Goal: Task Accomplishment & Management: Use online tool/utility

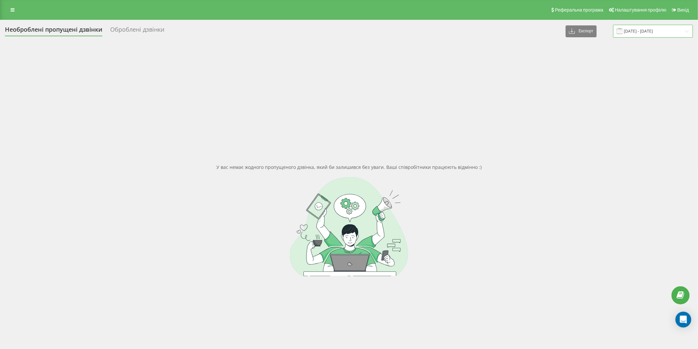
click at [664, 34] on input "22.03.2025 - 22.04.2025" at bounding box center [653, 31] width 80 height 13
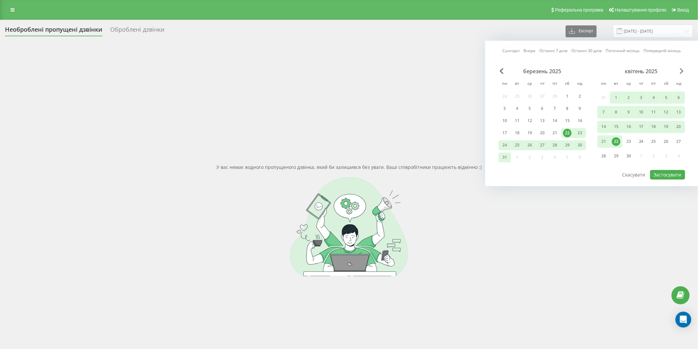
click at [683, 71] on span "Next Month" at bounding box center [682, 71] width 4 height 6
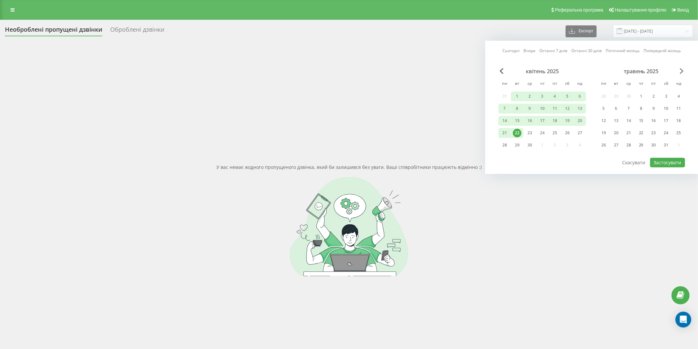
click at [683, 71] on span "Next Month" at bounding box center [682, 71] width 4 height 6
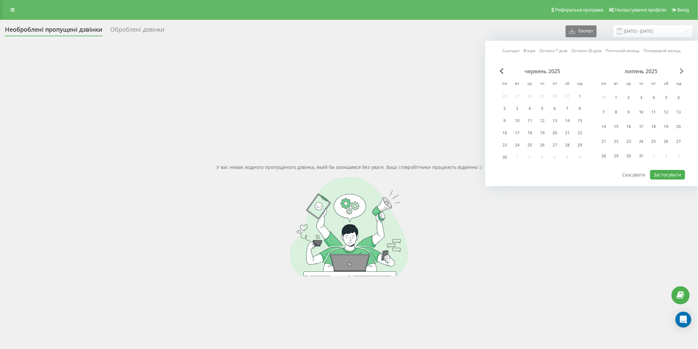
click at [683, 71] on span "Next Month" at bounding box center [682, 71] width 4 height 6
drag, startPoint x: 677, startPoint y: 119, endPoint x: 602, endPoint y: 135, distance: 76.4
click at [677, 119] on div "21" at bounding box center [678, 120] width 9 height 9
click at [615, 131] on div "23" at bounding box center [616, 133] width 9 height 9
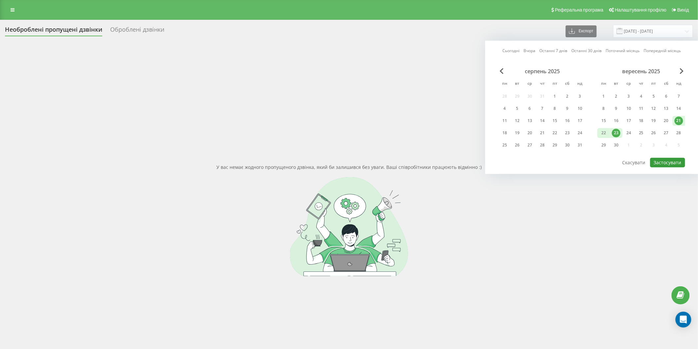
click at [665, 162] on button "Застосувати" at bounding box center [667, 163] width 35 height 10
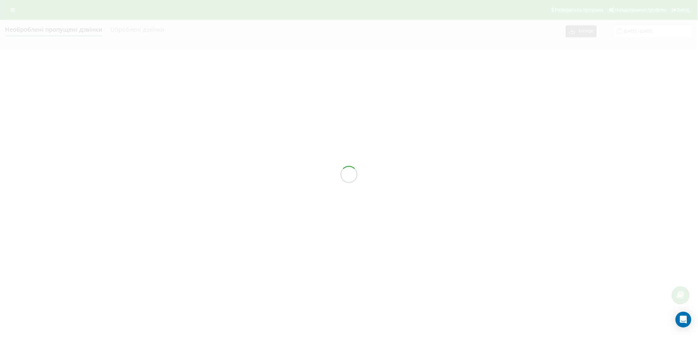
type input "[DATE] - [DATE]"
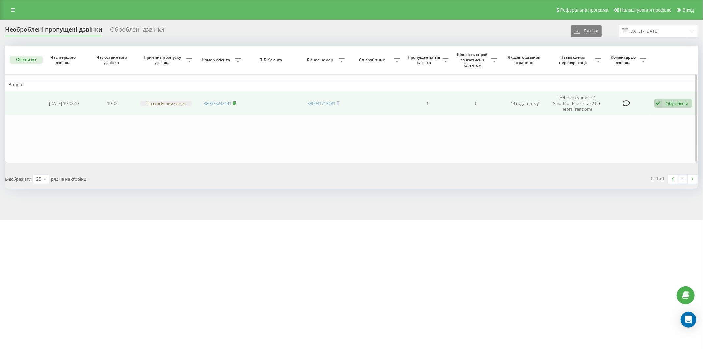
click at [236, 101] on icon at bounding box center [234, 103] width 3 height 4
click at [235, 103] on rect at bounding box center [234, 103] width 2 height 3
click at [682, 102] on div "Обробити" at bounding box center [677, 103] width 23 height 6
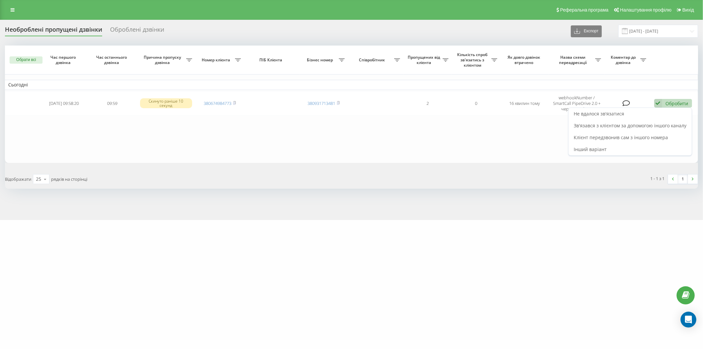
click at [608, 113] on span "Не вдалося зв'язатися" at bounding box center [599, 113] width 50 height 6
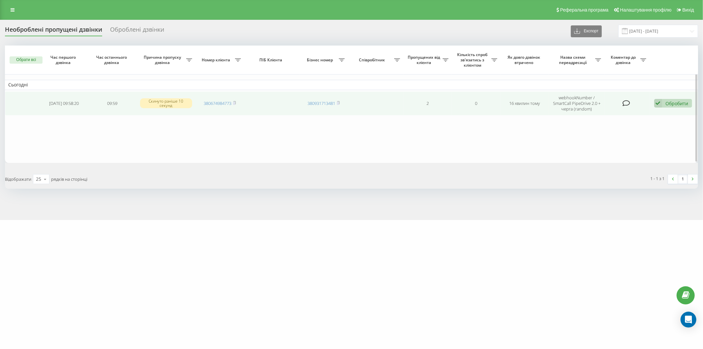
click at [667, 104] on div "Обробити" at bounding box center [677, 103] width 23 height 6
click at [624, 111] on span "Не вдалося зв'язатися" at bounding box center [599, 113] width 50 height 6
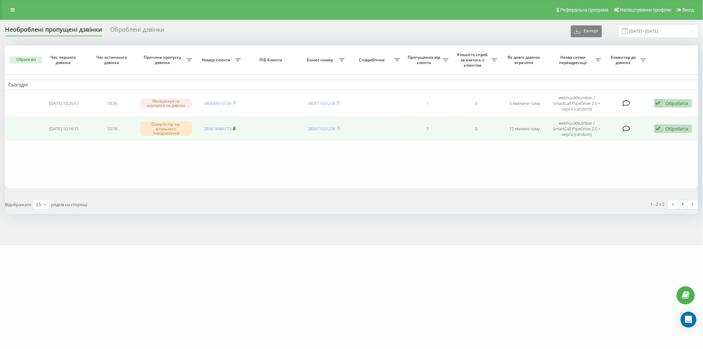
click at [235, 127] on rect at bounding box center [234, 128] width 2 height 3
click at [673, 131] on div "Обробити" at bounding box center [677, 129] width 23 height 6
click at [593, 136] on span "Не вдалося зв'язатися" at bounding box center [599, 139] width 50 height 6
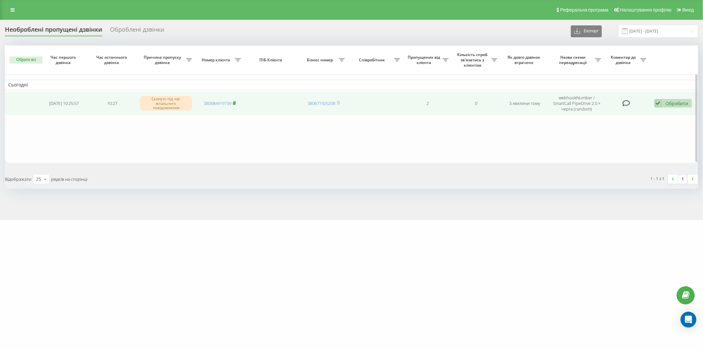
click at [236, 101] on icon at bounding box center [234, 103] width 3 height 4
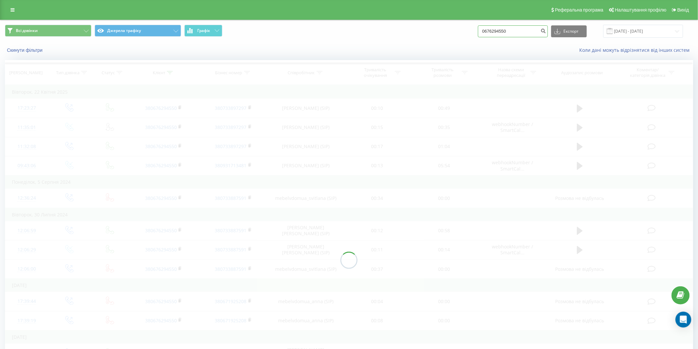
drag, startPoint x: 510, startPoint y: 32, endPoint x: 447, endPoint y: 41, distance: 62.9
click at [447, 41] on div "Всі дзвінки Джерела трафіку Графік 0676294550 Експорт .csv .xls .xlsx 01.01.201…" at bounding box center [348, 31] width 697 height 22
paste input "4984773"
type input "0674984773"
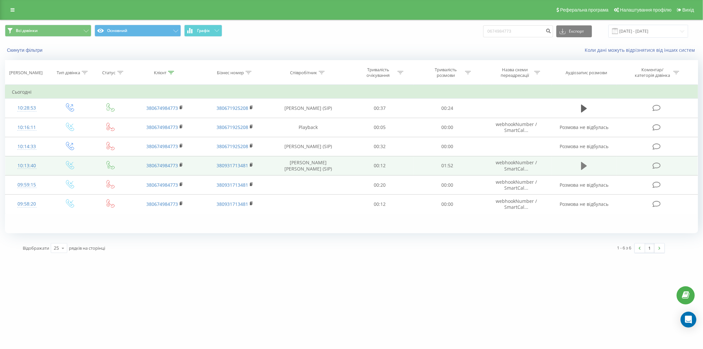
click at [587, 164] on icon at bounding box center [584, 165] width 6 height 9
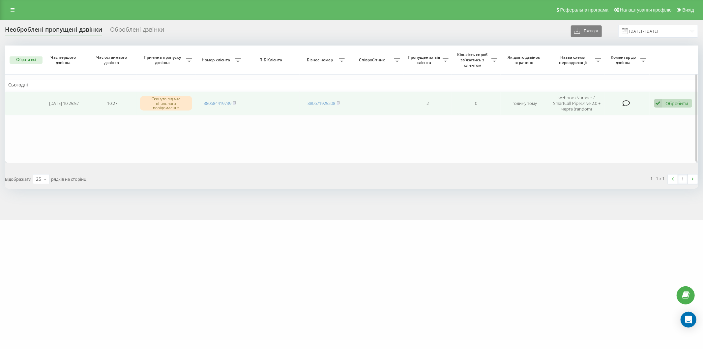
click at [661, 104] on icon at bounding box center [659, 103] width 8 height 9
click at [630, 117] on div "Не вдалося зв'язатися" at bounding box center [630, 114] width 123 height 12
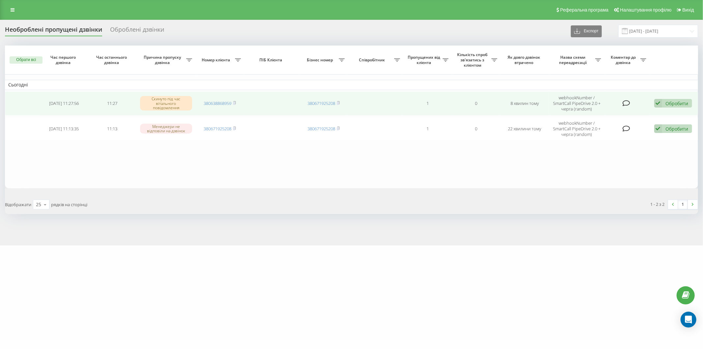
click at [670, 105] on div "Обробити" at bounding box center [677, 103] width 23 height 6
click at [628, 113] on div "Не вдалося зв'язатися" at bounding box center [630, 114] width 123 height 12
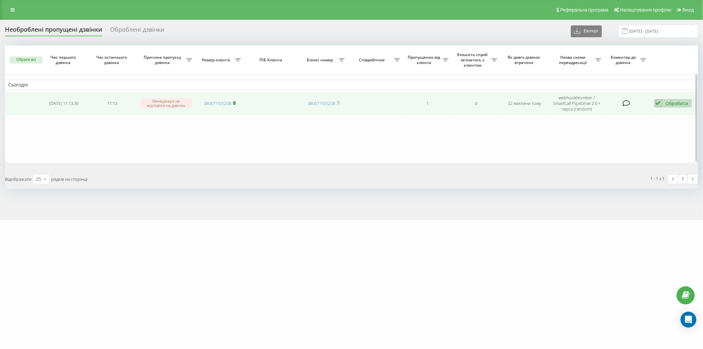
click at [236, 100] on span at bounding box center [234, 103] width 3 height 6
click at [684, 99] on div "Обробити Не вдалося зв'язатися Зв'язався з клієнтом за допомогою іншого каналу …" at bounding box center [674, 103] width 38 height 9
click at [603, 113] on span "Не вдалося зв'язатися" at bounding box center [599, 113] width 50 height 6
click at [235, 101] on icon at bounding box center [234, 103] width 3 height 4
click at [675, 102] on div "Обробити" at bounding box center [677, 103] width 23 height 6
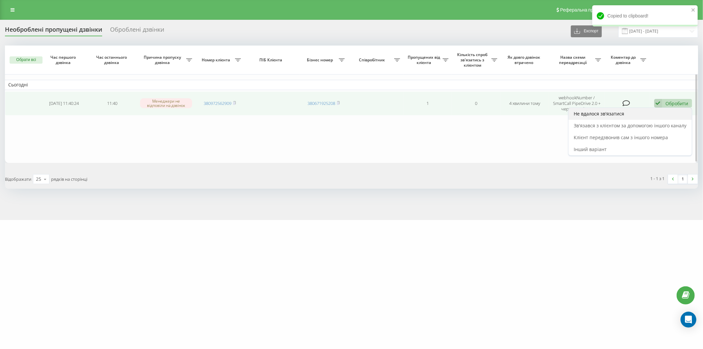
click at [621, 117] on div "Не вдалося зв'язатися" at bounding box center [630, 114] width 123 height 12
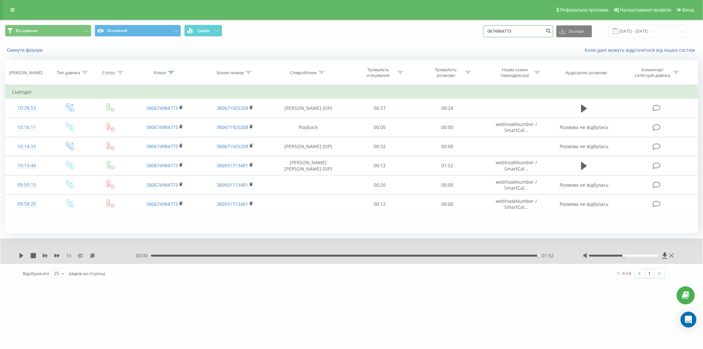
drag, startPoint x: 528, startPoint y: 31, endPoint x: 503, endPoint y: 40, distance: 26.6
click at [447, 32] on div "Всі дзвінки Основний Графік 0674984773 Експорт .csv .xls .xlsx 22.06.2025 - 22.…" at bounding box center [351, 31] width 693 height 13
paste input "976440289"
type input "0976440289"
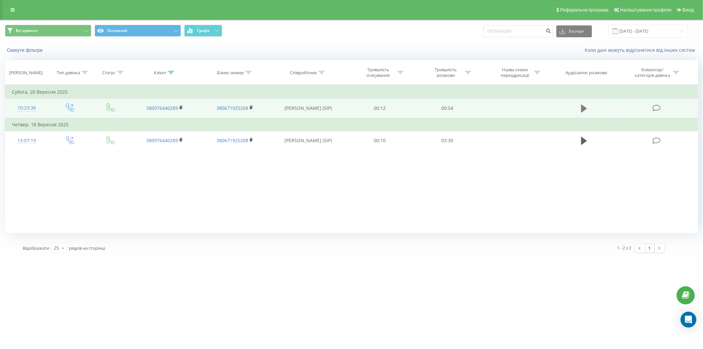
click at [581, 110] on button at bounding box center [584, 109] width 10 height 10
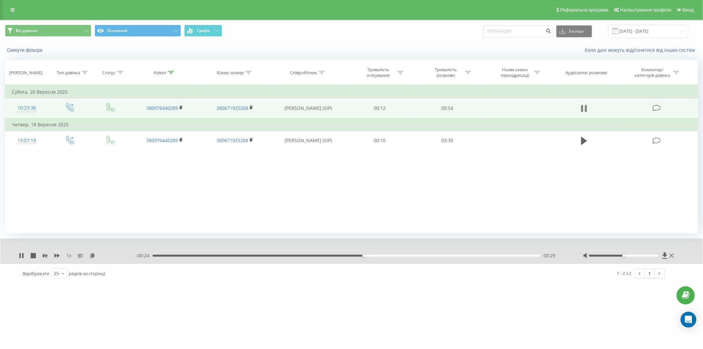
click at [586, 104] on icon at bounding box center [584, 108] width 6 height 9
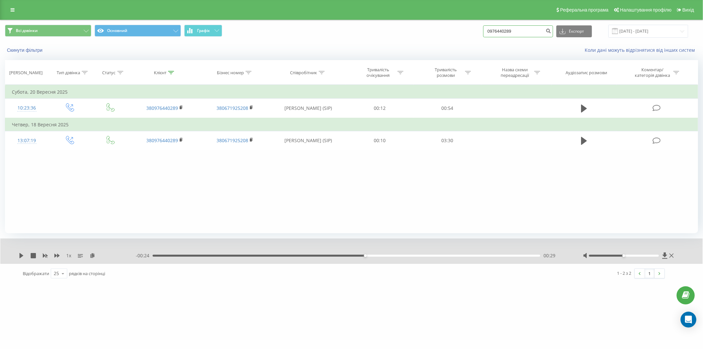
drag, startPoint x: 519, startPoint y: 30, endPoint x: 478, endPoint y: 27, distance: 40.6
click at [467, 28] on div "Всі дзвінки Основний Графік 0976440289 Експорт .csv .xls .xlsx 22.06.2025 - 22.…" at bounding box center [351, 31] width 693 height 13
paste input "681192018"
type input "0681192018"
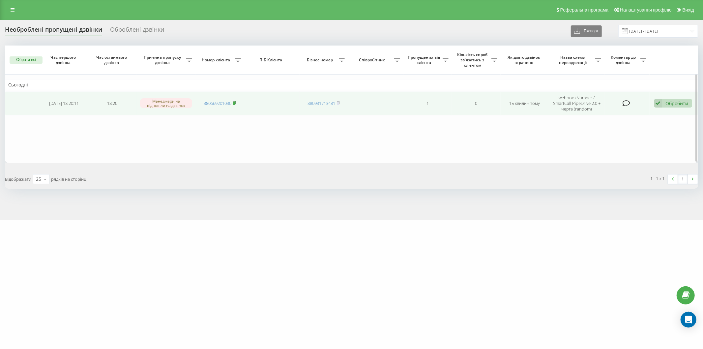
click at [235, 104] on rect at bounding box center [234, 103] width 2 height 3
click at [683, 100] on div "Обробити" at bounding box center [677, 103] width 23 height 6
click at [625, 126] on span "Зв'язався з клієнтом за допомогою іншого каналу" at bounding box center [630, 125] width 113 height 6
